Goal: Navigation & Orientation: Find specific page/section

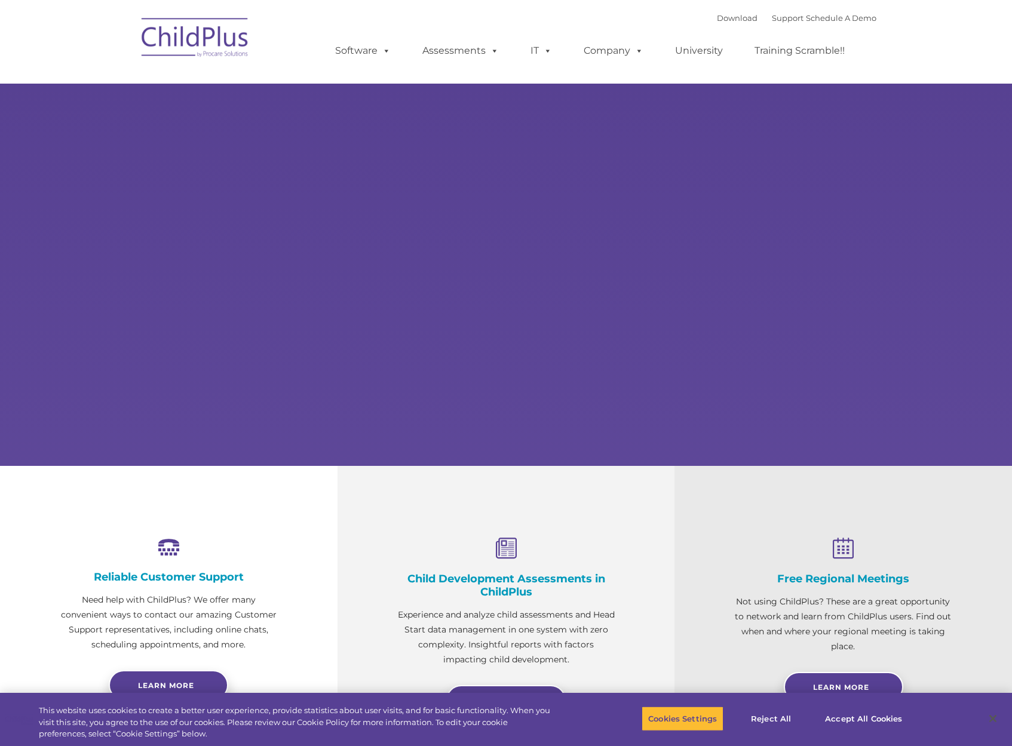
select select "MEDIUM"
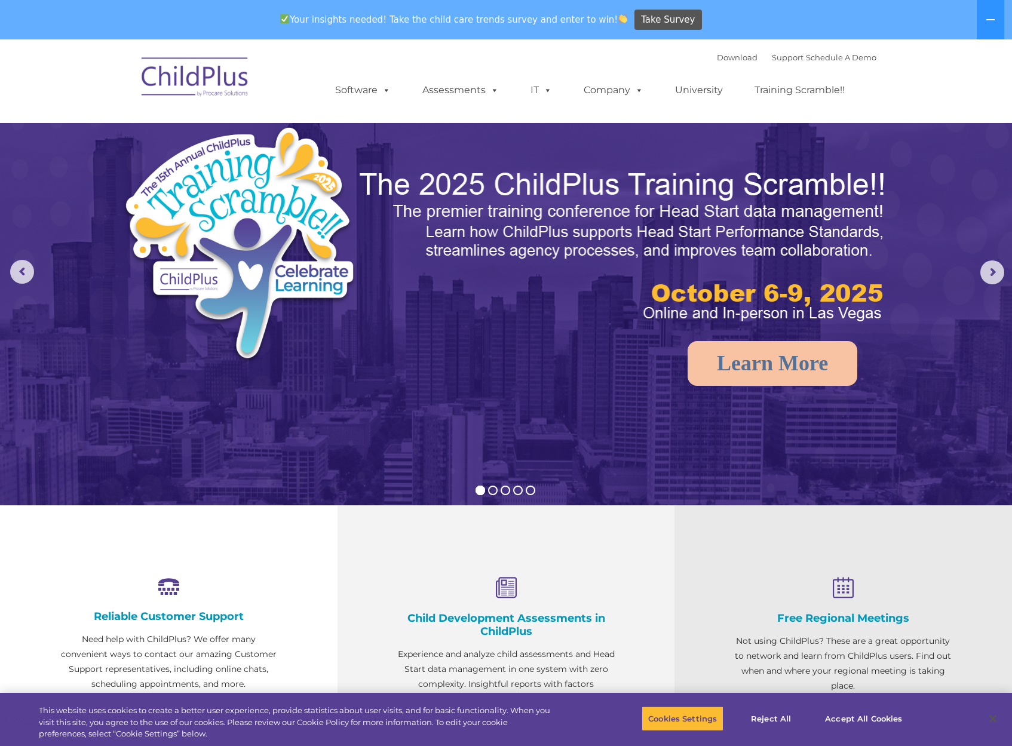
drag, startPoint x: 496, startPoint y: 51, endPoint x: 505, endPoint y: 57, distance: 11.1
click at [496, 51] on div "Download Support | Schedule A Demo  MENU MENU Software ChildPlus: The original…" at bounding box center [593, 81] width 565 height 66
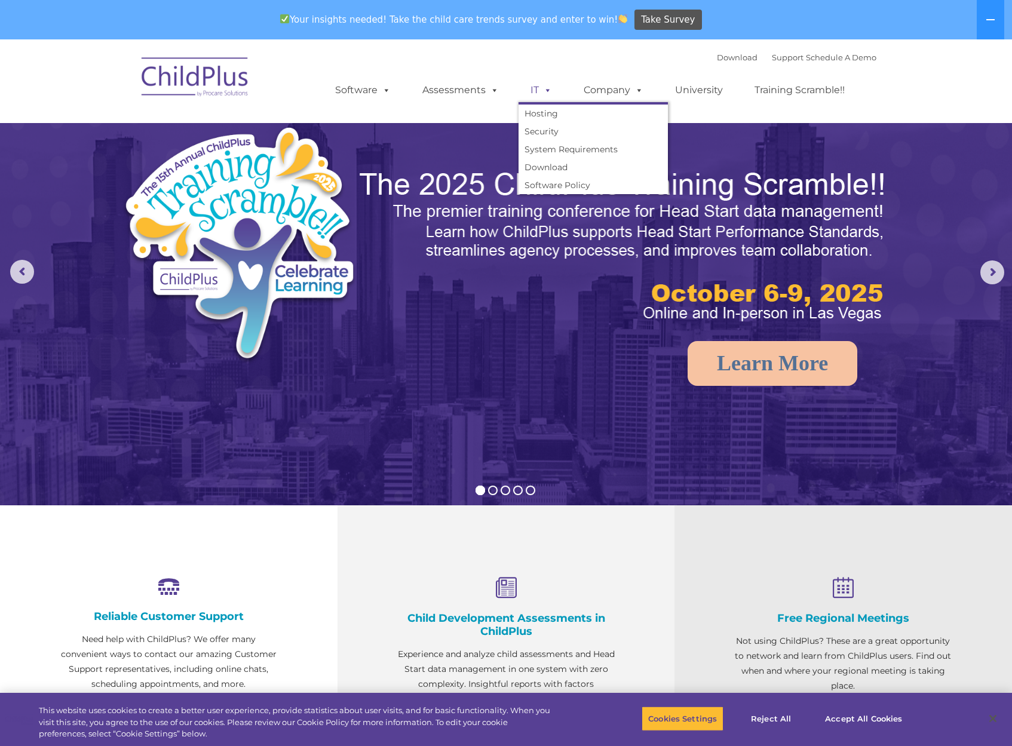
click at [551, 94] on link "IT" at bounding box center [540, 90] width 45 height 24
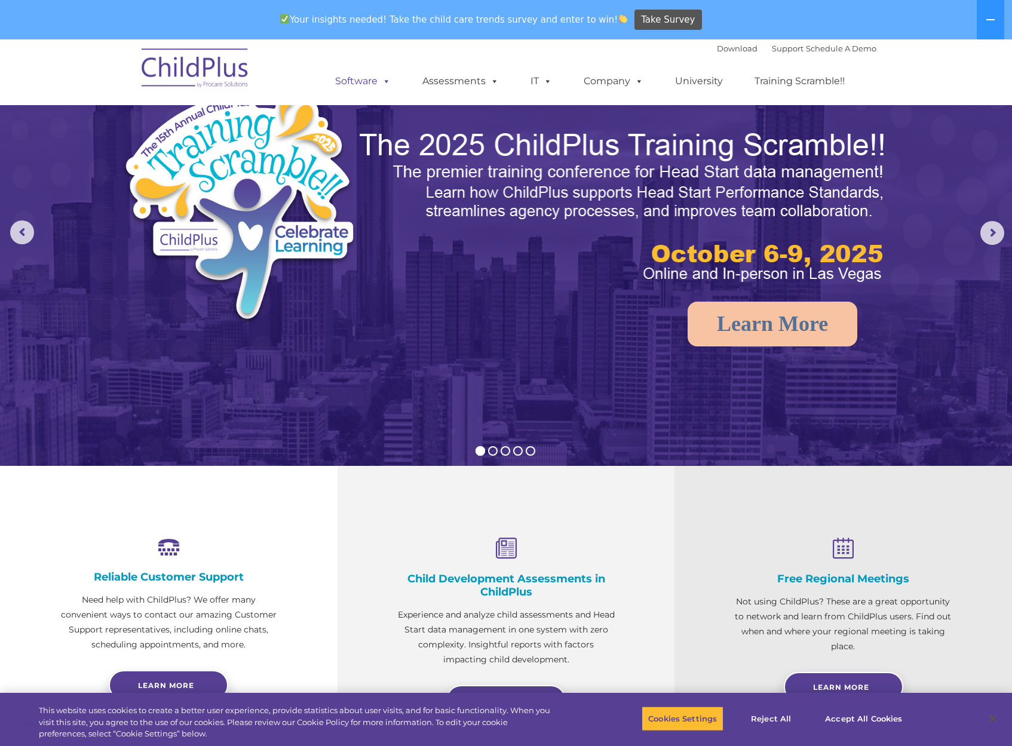
click at [370, 80] on link "Software" at bounding box center [362, 81] width 79 height 24
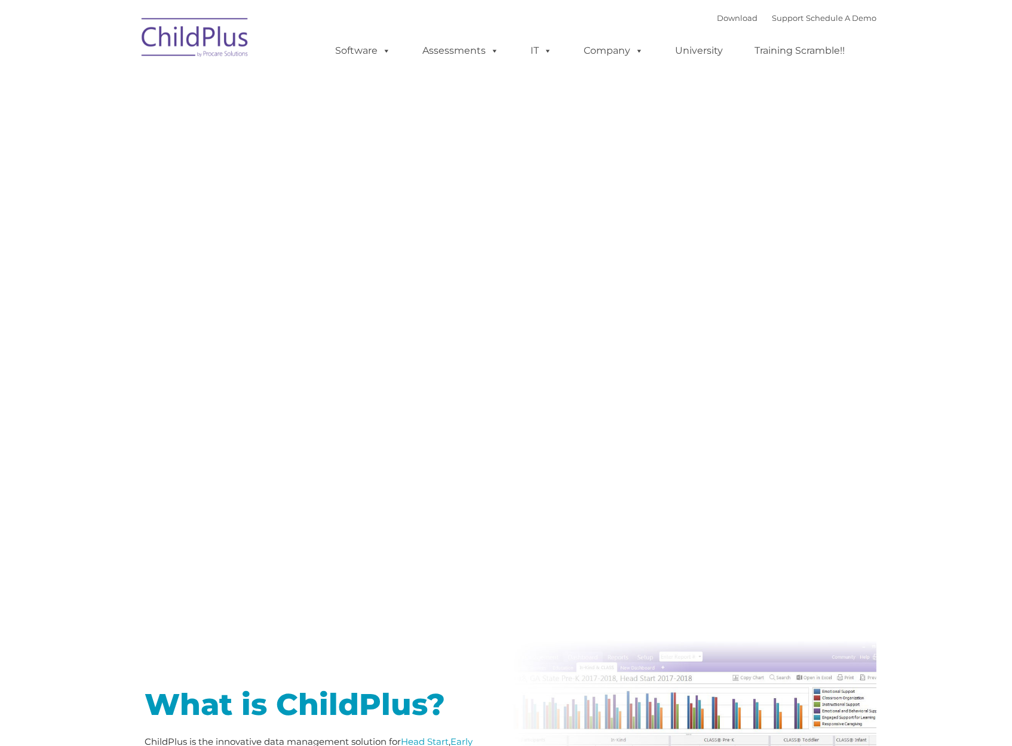
type input ""
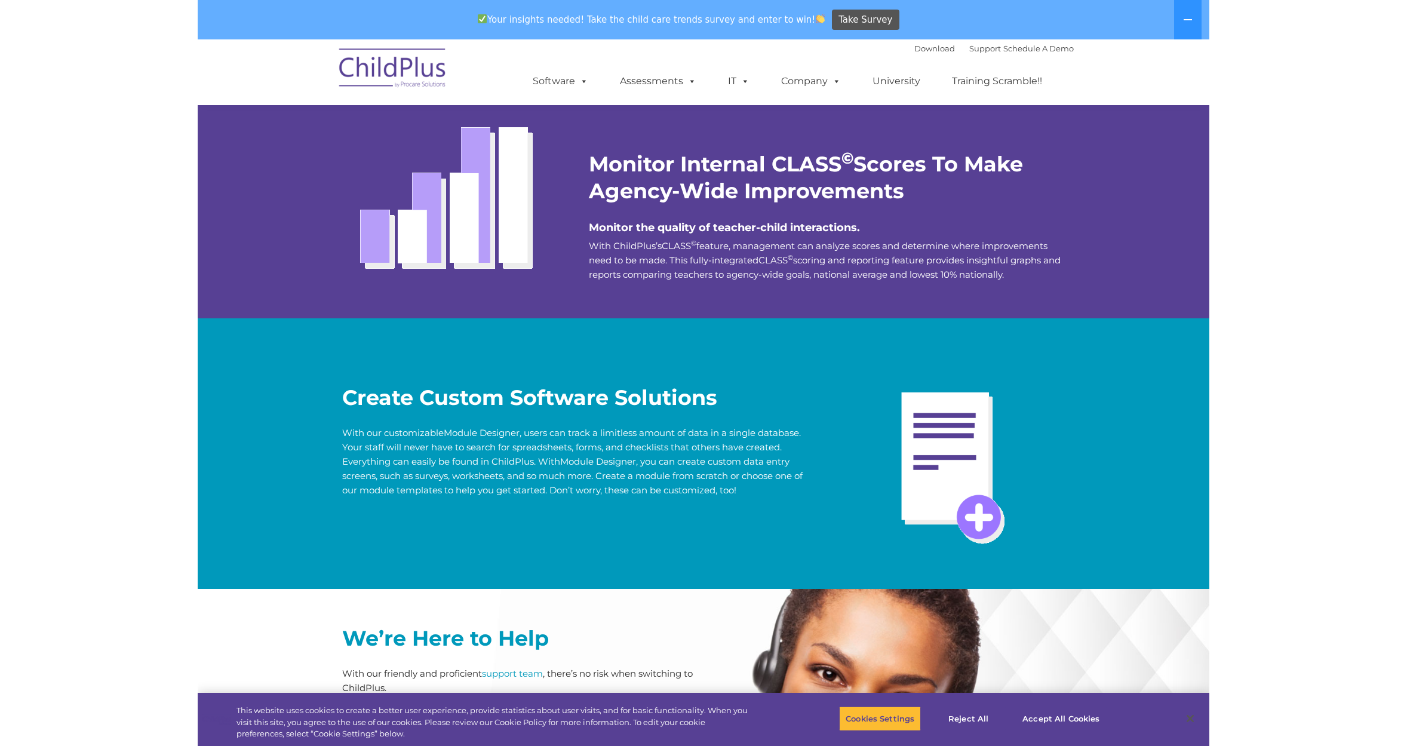
scroll to position [2267, 0]
